Goal: Navigation & Orientation: Find specific page/section

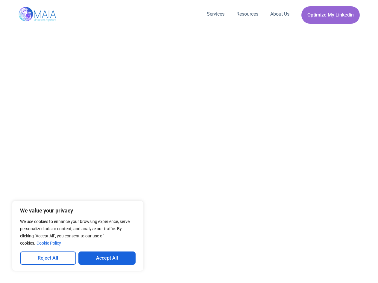
click at [48, 258] on button "Reject All" at bounding box center [48, 257] width 56 height 13
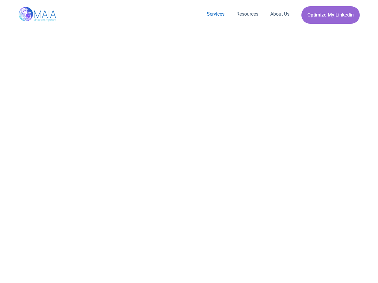
click at [215, 14] on link "Services" at bounding box center [216, 14] width 30 height 16
click at [246, 14] on link "Resources" at bounding box center [248, 14] width 34 height 16
click at [279, 14] on link "About Us" at bounding box center [280, 14] width 31 height 16
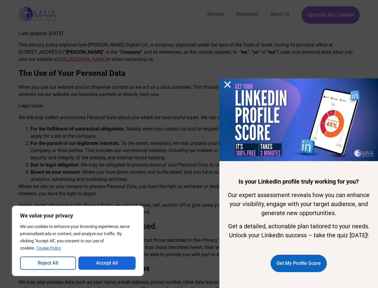
click at [189, 144] on div "Is your LinkedIn profile truly working for you? Our expert assessment reveals h…" at bounding box center [189, 144] width 378 height 288
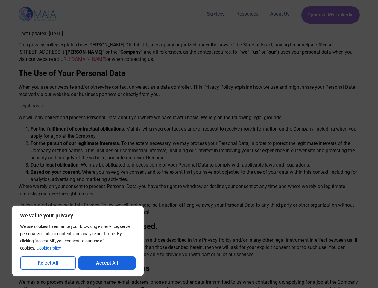
click at [48, 263] on button "Reject All" at bounding box center [48, 262] width 56 height 13
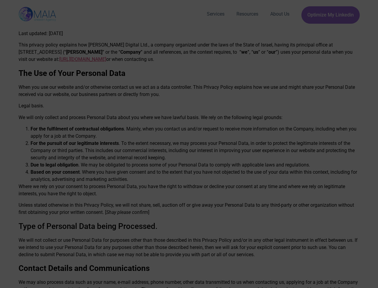
click at [107, 263] on div "Is your LinkedIn profile truly working for you? Our expert assessment reveals h…" at bounding box center [189, 144] width 378 height 288
click at [189, 144] on div "Is your LinkedIn profile truly working for you? Our expert assessment reveals h…" at bounding box center [189, 144] width 378 height 288
click at [228, 76] on div "Is your LinkedIn profile truly working for you? Our expert assessment reveals h…" at bounding box center [189, 144] width 378 height 288
